Goal: Transaction & Acquisition: Download file/media

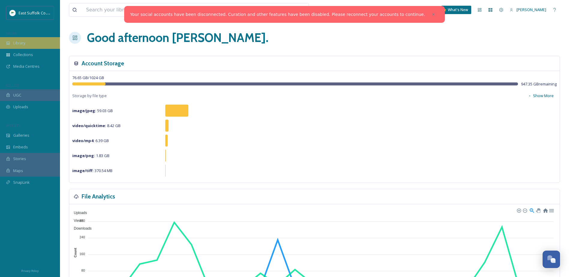
click at [24, 38] on div "Library" at bounding box center [30, 43] width 60 height 12
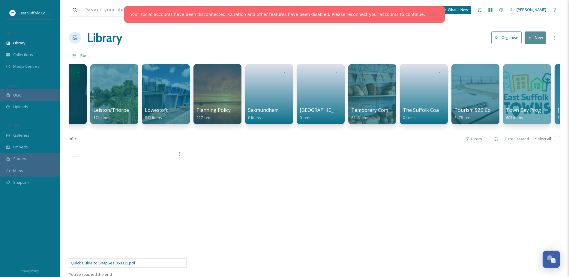
scroll to position [0, 757]
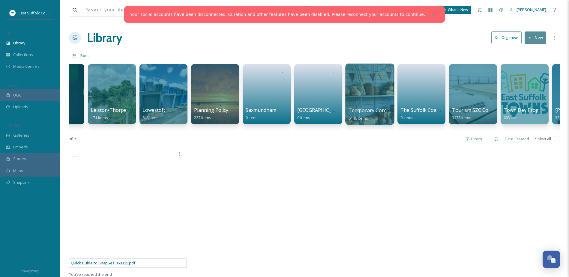
click at [371, 88] on div at bounding box center [370, 94] width 49 height 61
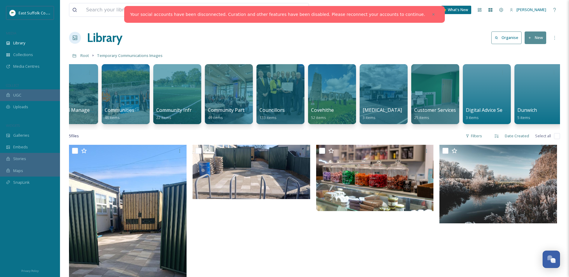
scroll to position [0, 921]
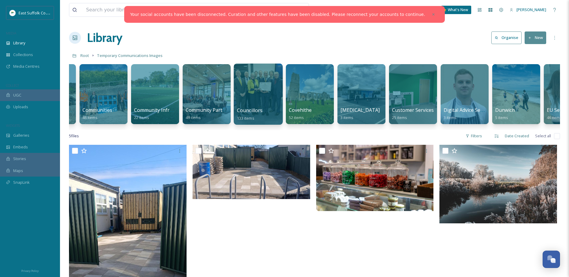
click at [267, 90] on div at bounding box center [258, 94] width 49 height 61
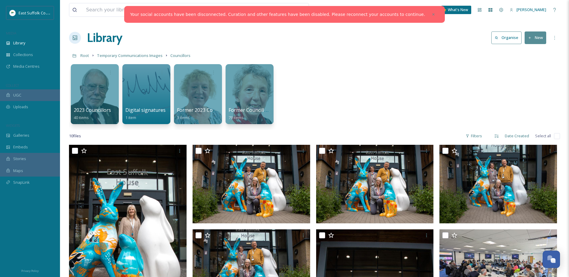
click at [125, 0] on div "View all files What's New [PERSON_NAME]" at bounding box center [314, 10] width 491 height 20
click at [117, 17] on div "View all files" at bounding box center [189, 10] width 240 height 14
click at [119, 11] on input at bounding box center [166, 9] width 166 height 13
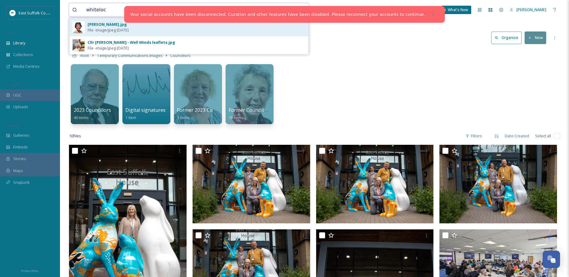
type input "whiteloc"
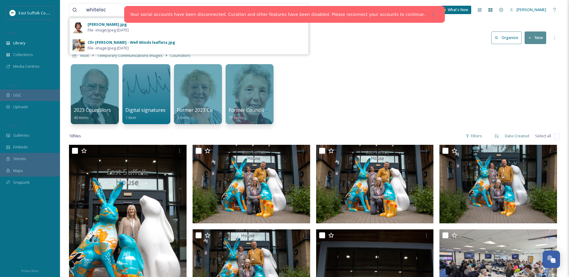
click at [108, 23] on div "[PERSON_NAME].jpg" at bounding box center [107, 25] width 39 height 6
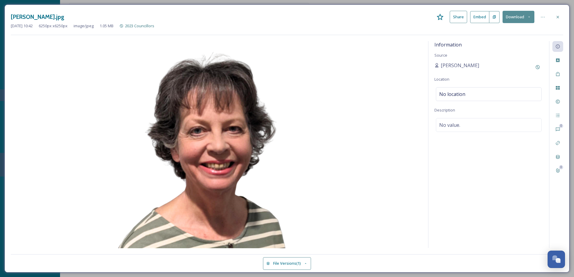
click at [511, 18] on button "Download" at bounding box center [519, 17] width 32 height 12
click at [517, 29] on span "Download Original (6250 x 6250)" at bounding box center [501, 31] width 57 height 6
click at [559, 17] on icon at bounding box center [557, 17] width 5 height 5
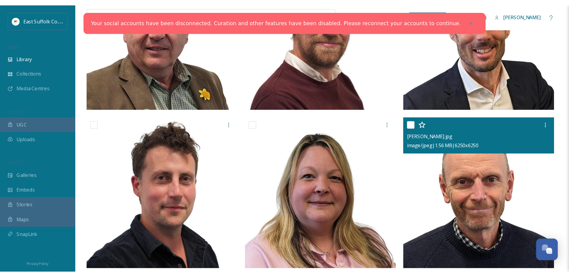
scroll to position [210, 0]
